Goal: Task Accomplishment & Management: Manage account settings

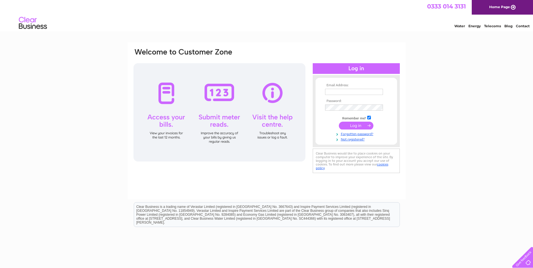
type input "[PERSON_NAME][EMAIL_ADDRESS][PERSON_NAME][DOMAIN_NAME]"
click at [349, 125] on input "submit" at bounding box center [356, 126] width 35 height 8
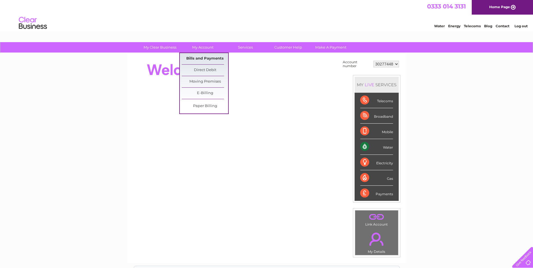
click at [205, 56] on link "Bills and Payments" at bounding box center [205, 58] width 46 height 11
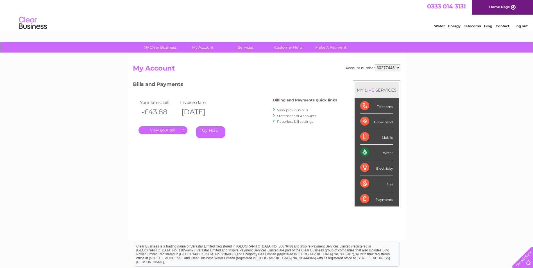
click at [152, 128] on link "." at bounding box center [163, 130] width 49 height 8
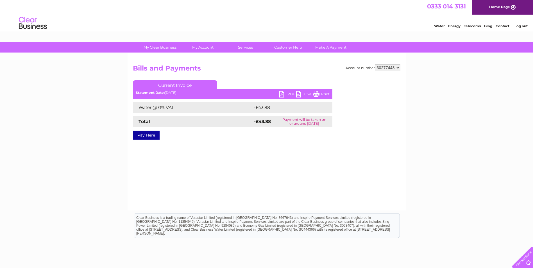
click at [290, 93] on link "PDF" at bounding box center [287, 95] width 17 height 8
